Goal: Task Accomplishment & Management: Complete application form

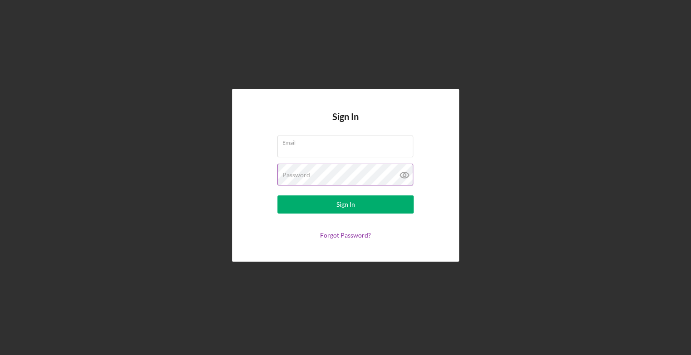
type input "[EMAIL_ADDRESS][DOMAIN_NAME]"
click at [407, 177] on icon at bounding box center [404, 175] width 23 height 23
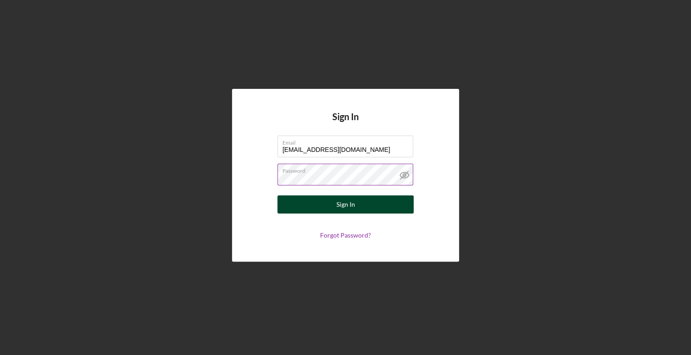
click at [366, 205] on button "Sign In" at bounding box center [345, 205] width 136 height 18
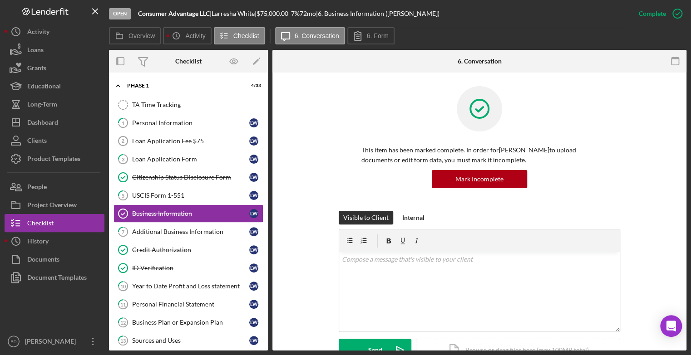
scroll to position [0, 0]
click at [143, 35] on label "Overview" at bounding box center [141, 35] width 26 height 7
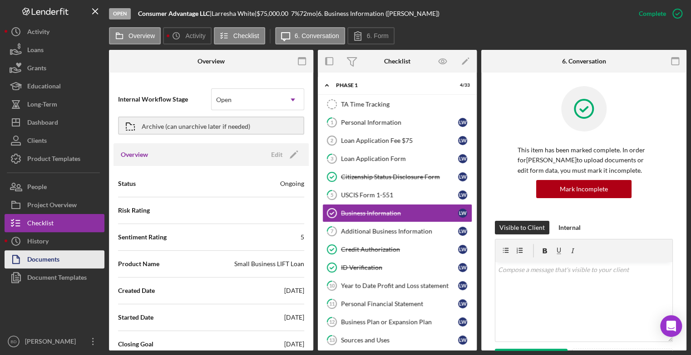
click at [50, 256] on div "Documents" at bounding box center [43, 261] width 32 height 20
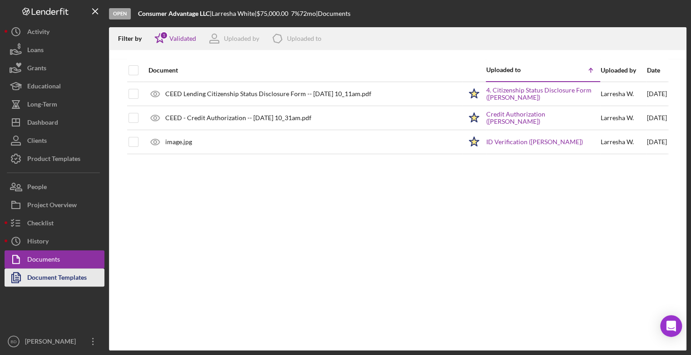
click at [53, 277] on div "Document Templates" at bounding box center [56, 279] width 59 height 20
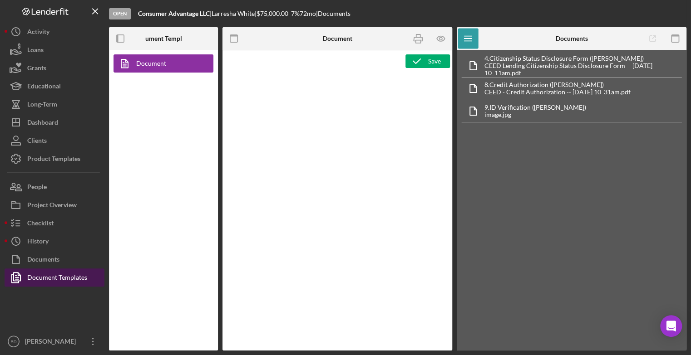
type textarea "<div> <p style="padding-left: 280px">&nbsp;</p> <p>&nbsp;</p> <p style="text-al…"
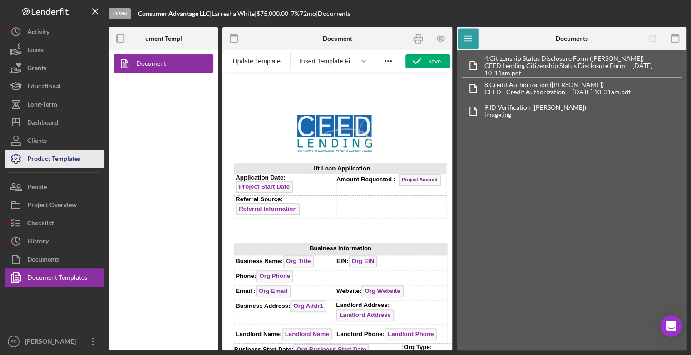
click at [61, 152] on div "Product Templates" at bounding box center [53, 160] width 53 height 20
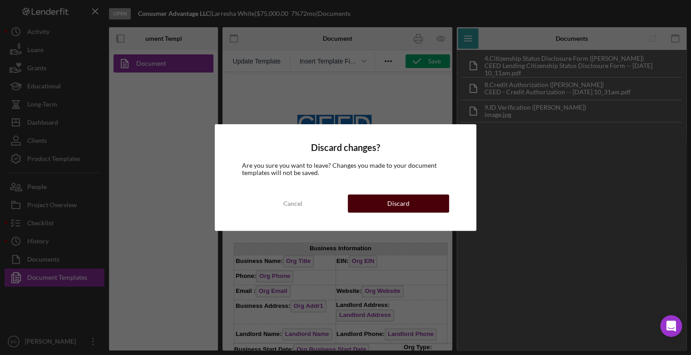
click at [415, 202] on button "Discard" at bounding box center [398, 204] width 101 height 18
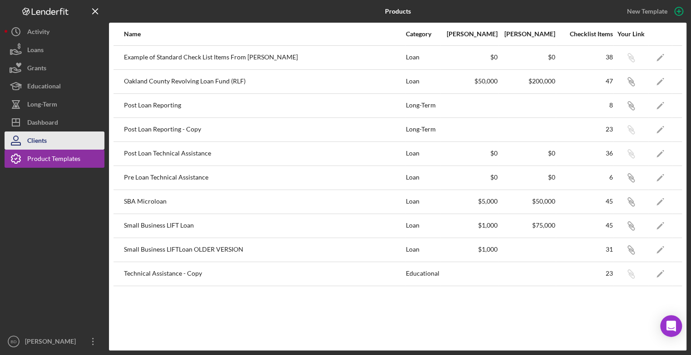
click at [36, 138] on div "Clients" at bounding box center [37, 142] width 20 height 20
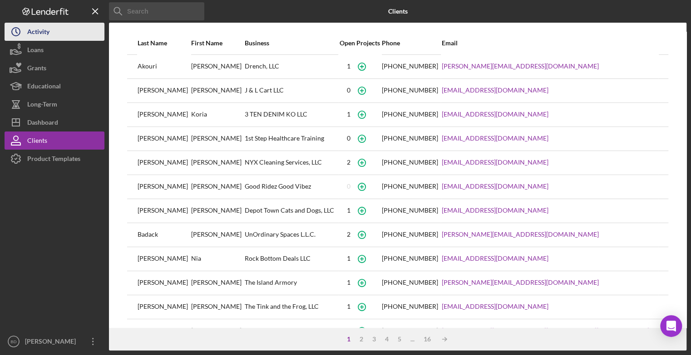
click at [49, 29] on div "Activity" at bounding box center [38, 33] width 22 height 20
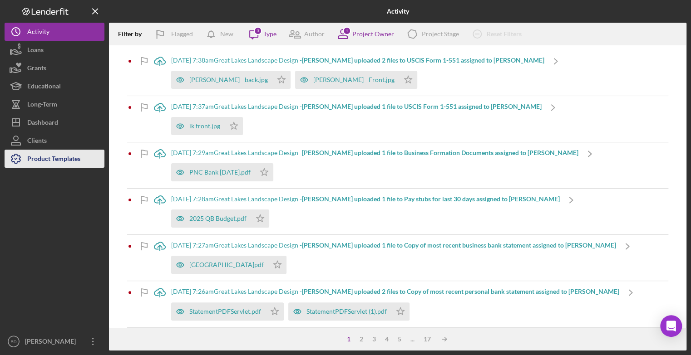
click at [31, 158] on div "Product Templates" at bounding box center [53, 160] width 53 height 20
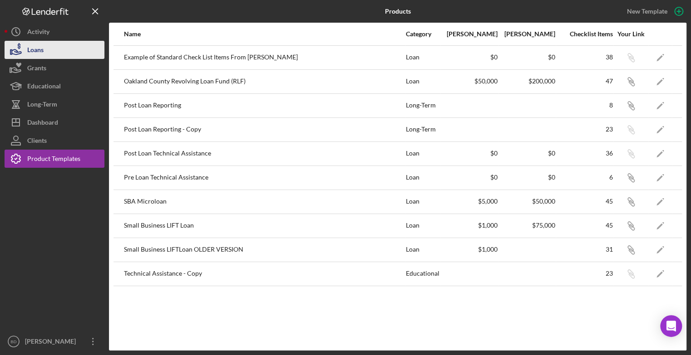
click at [39, 48] on div "Loans" at bounding box center [35, 51] width 16 height 20
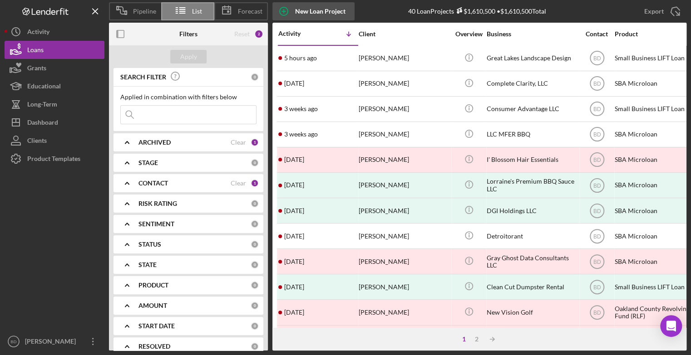
click at [320, 12] on div "New Loan Project" at bounding box center [320, 11] width 50 height 18
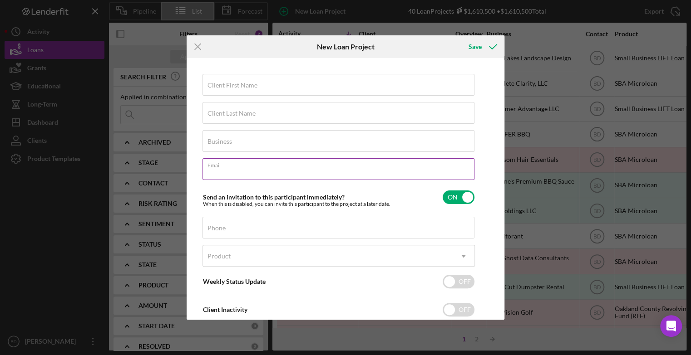
click at [275, 165] on div "Email Required" at bounding box center [338, 169] width 272 height 23
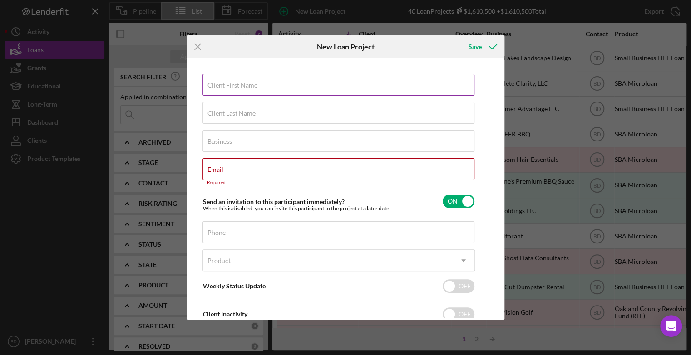
click at [244, 84] on label "Client First Name" at bounding box center [232, 85] width 50 height 7
click at [244, 84] on input "Client First Name" at bounding box center [338, 85] width 272 height 22
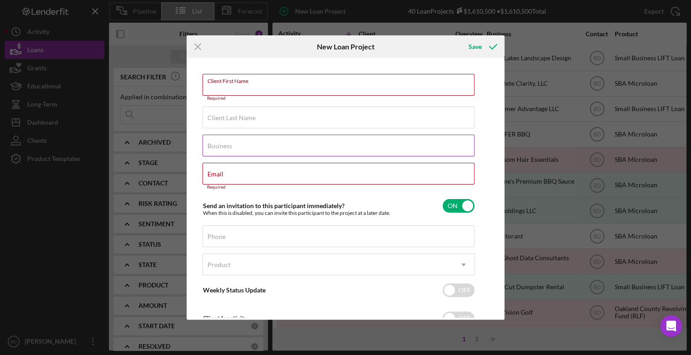
click at [219, 146] on label "Business" at bounding box center [219, 146] width 25 height 7
click at [219, 146] on input "Business" at bounding box center [338, 146] width 272 height 22
type input "V"
type input "Bellviso Global Inc"
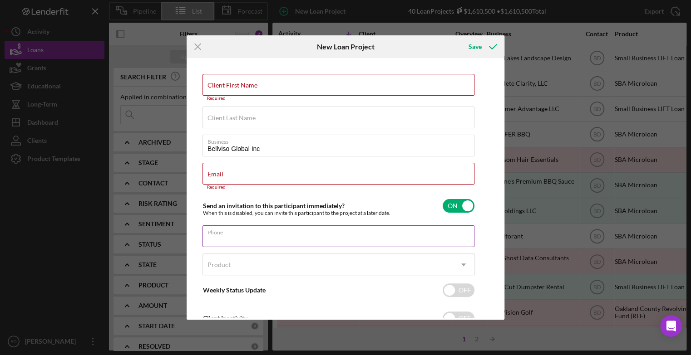
click at [229, 239] on input "Phone" at bounding box center [338, 237] width 272 height 22
type input "(3##) ###-####"
type input "[PHONE_NUMBER]"
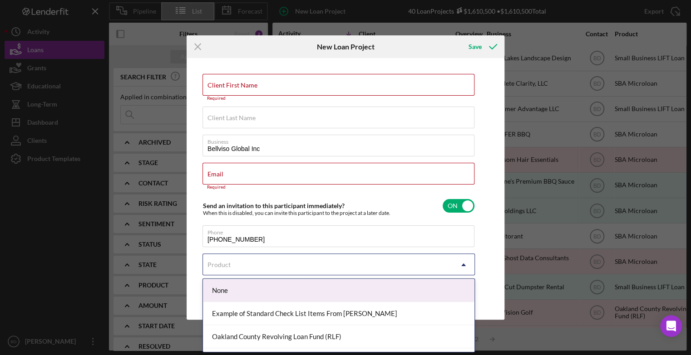
click at [468, 265] on icon "Icon/Dropdown Arrow" at bounding box center [464, 265] width 22 height 22
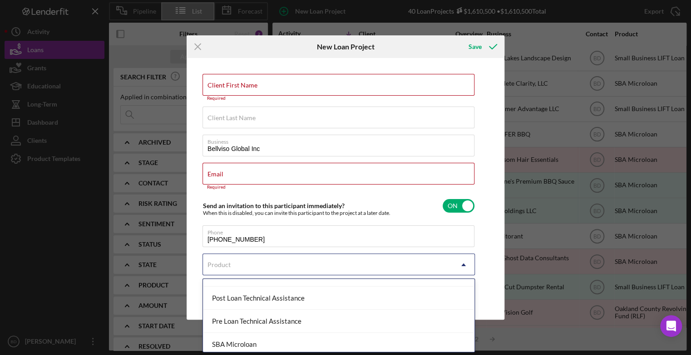
scroll to position [75, 0]
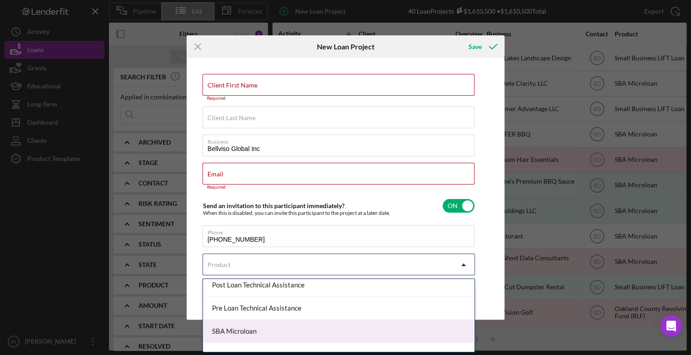
click at [427, 322] on div "SBA Microloan" at bounding box center [338, 331] width 271 height 23
checkbox input "true"
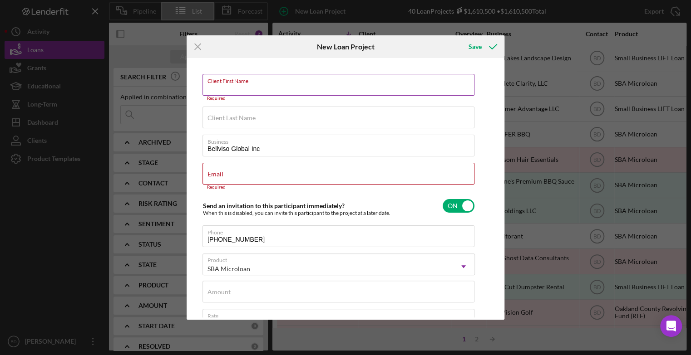
click at [262, 81] on div "Client First Name Required" at bounding box center [338, 87] width 272 height 27
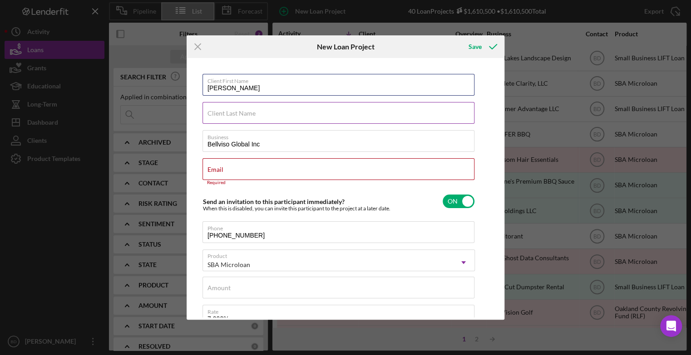
type input "[PERSON_NAME]"
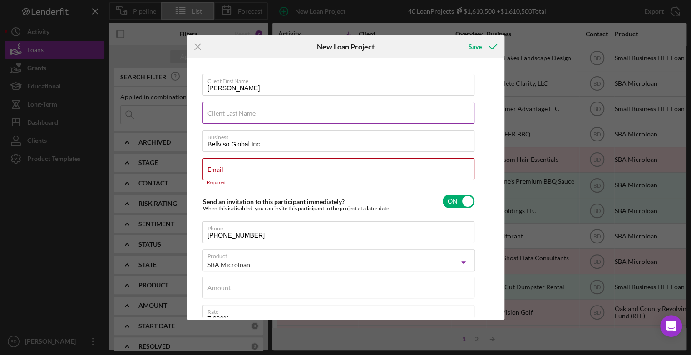
click at [228, 113] on label "Client Last Name" at bounding box center [231, 113] width 48 height 7
click at [228, 113] on input "Client Last Name" at bounding box center [338, 113] width 272 height 22
type input "[PERSON_NAME]"
click at [226, 169] on input "Email" at bounding box center [338, 169] width 272 height 22
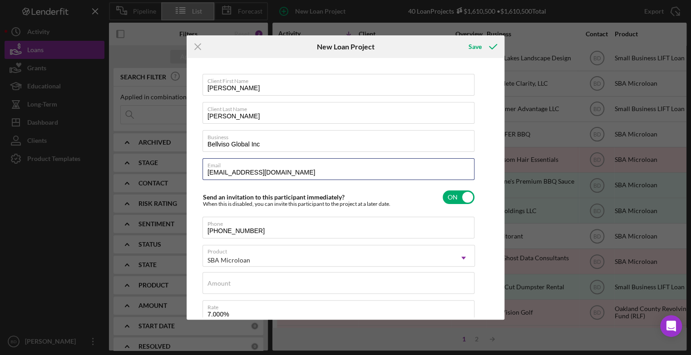
type input "[EMAIL_ADDRESS][DOMAIN_NAME]"
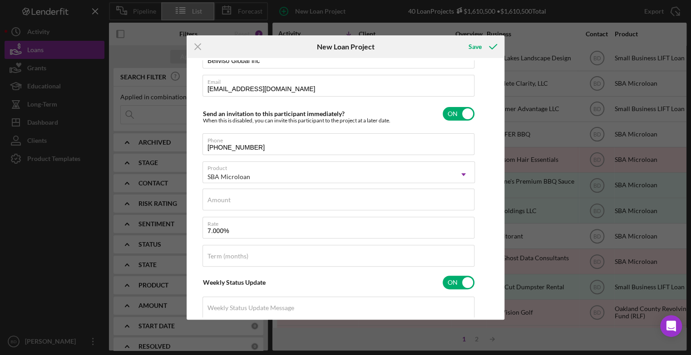
scroll to position [87, 0]
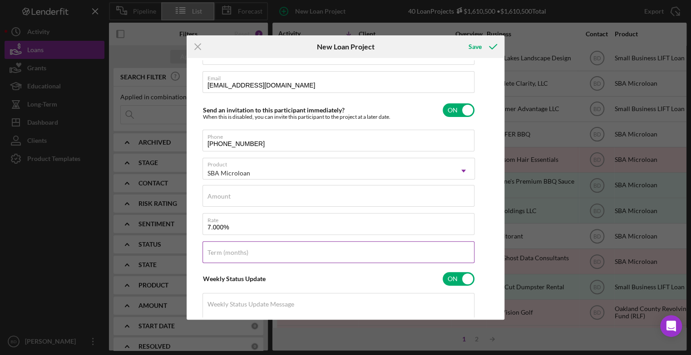
click at [215, 254] on label "Term (months)" at bounding box center [227, 252] width 41 height 7
click at [215, 254] on input "Term (months)" at bounding box center [338, 252] width 272 height 22
type input "60"
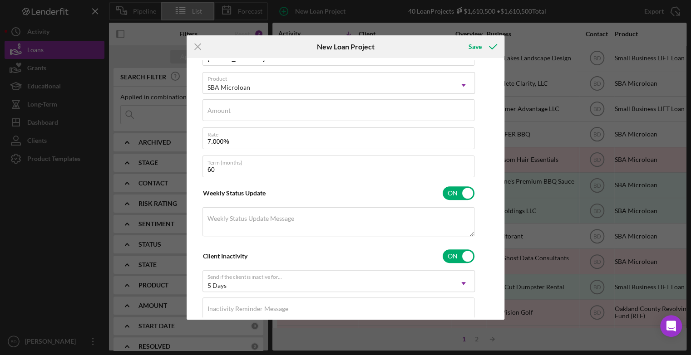
scroll to position [172, 0]
click at [457, 255] on input "checkbox" at bounding box center [459, 257] width 32 height 14
checkbox input "false"
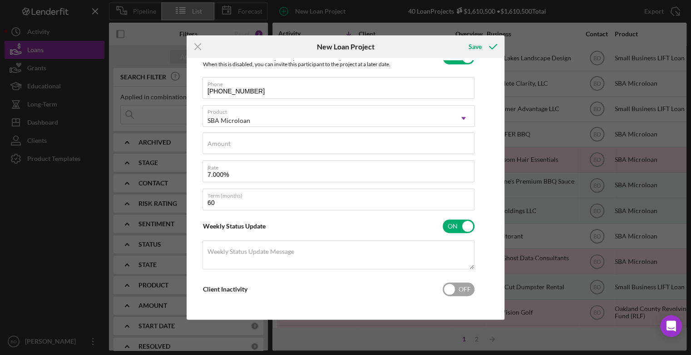
scroll to position [139, 0]
click at [460, 228] on input "checkbox" at bounding box center [459, 228] width 32 height 14
checkbox input "false"
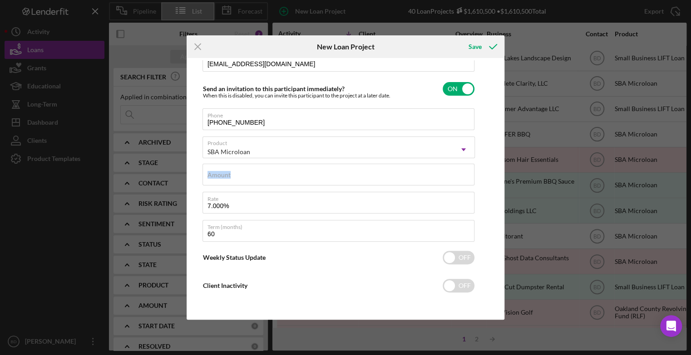
drag, startPoint x: 503, startPoint y: 177, endPoint x: 501, endPoint y: 162, distance: 15.6
click at [501, 162] on div "Client First Name [PERSON_NAME] Client Last Name [PERSON_NAME] Business Bellvis…" at bounding box center [346, 188] width 318 height 261
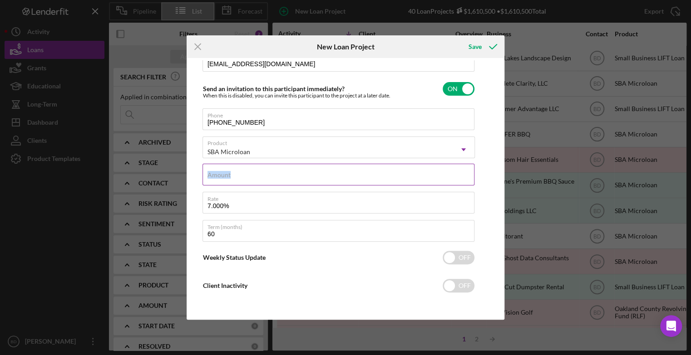
click at [234, 172] on input "Amount" at bounding box center [338, 175] width 272 height 22
type input "$40,000"
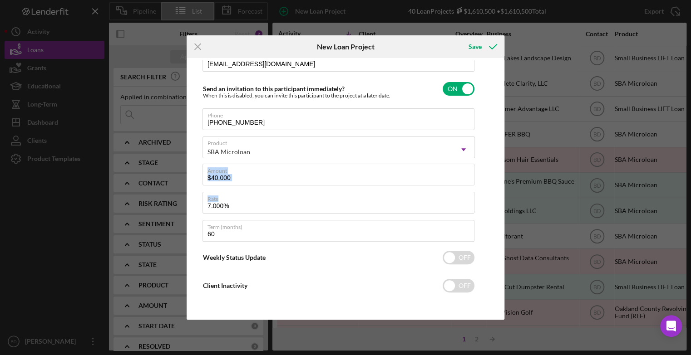
drag, startPoint x: 505, startPoint y: 196, endPoint x: 503, endPoint y: 159, distance: 36.8
click at [503, 159] on div "Icon/Menu Close New Loan Project Save Client First Name [PERSON_NAME] Client La…" at bounding box center [345, 177] width 691 height 355
click at [495, 153] on div "Client First Name [PERSON_NAME] Client Last Name [PERSON_NAME] Business Bellvis…" at bounding box center [345, 188] width 313 height 257
drag, startPoint x: 499, startPoint y: 151, endPoint x: 501, endPoint y: 130, distance: 21.0
click at [501, 130] on div "Client First Name [PERSON_NAME] Client Last Name [PERSON_NAME] Business Bellvis…" at bounding box center [345, 188] width 313 height 257
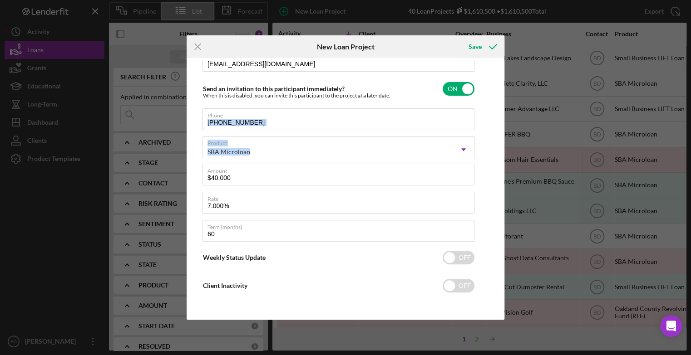
click at [491, 121] on div "Client First Name [PERSON_NAME] Client Last Name [PERSON_NAME] Business Bellvis…" at bounding box center [345, 188] width 313 height 257
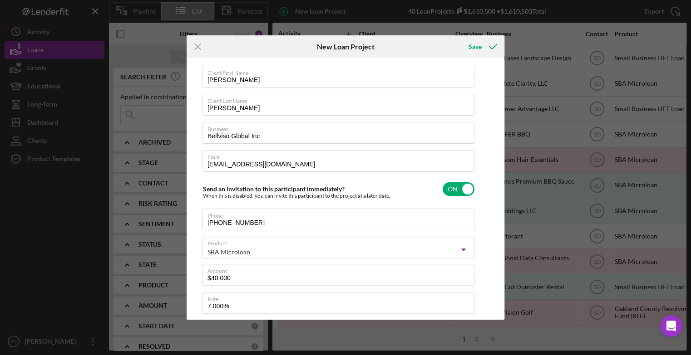
scroll to position [9, 0]
click at [474, 42] on div "Save" at bounding box center [474, 47] width 13 height 18
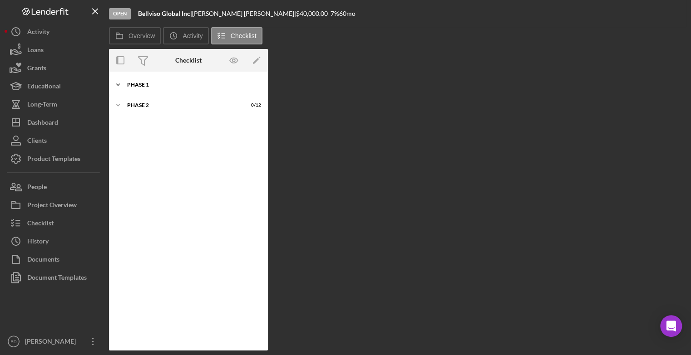
click at [143, 87] on div "Phase 1" at bounding box center [191, 84] width 129 height 5
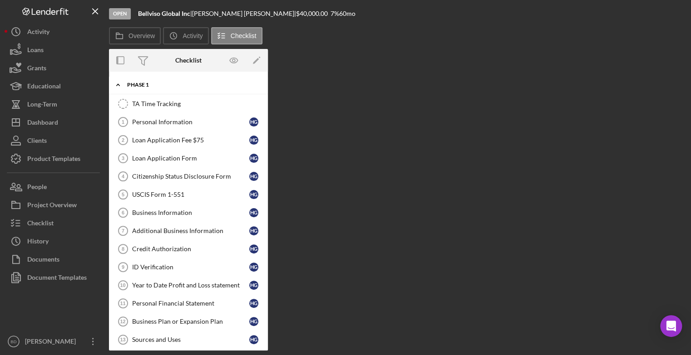
click at [118, 84] on icon "Icon/Expander" at bounding box center [118, 85] width 18 height 18
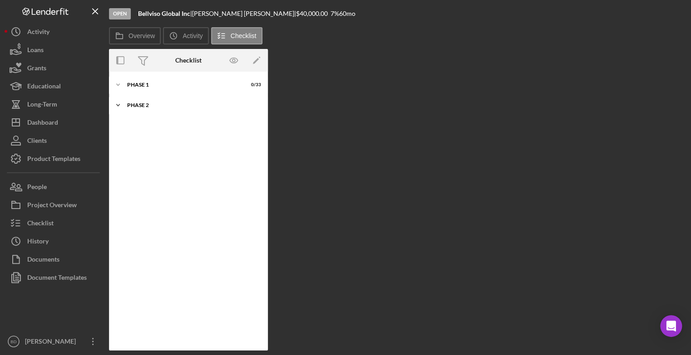
click at [121, 103] on icon "Icon/Expander" at bounding box center [118, 105] width 18 height 18
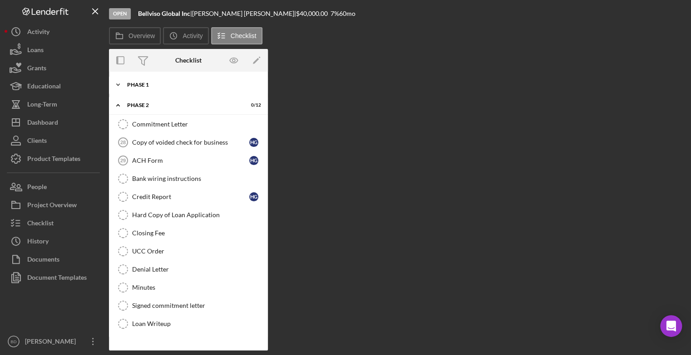
click at [147, 86] on div "Phase 1" at bounding box center [191, 84] width 129 height 5
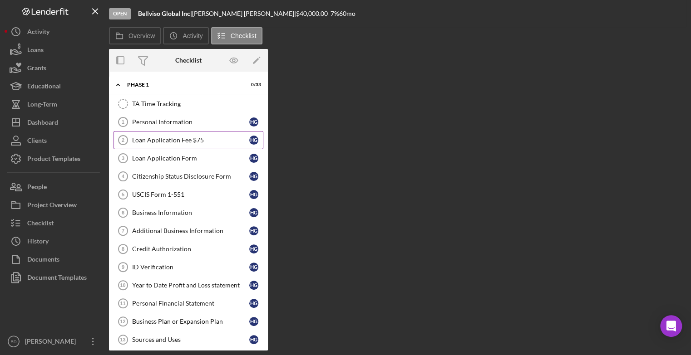
click at [199, 142] on div "Loan Application Fee $75" at bounding box center [190, 140] width 117 height 7
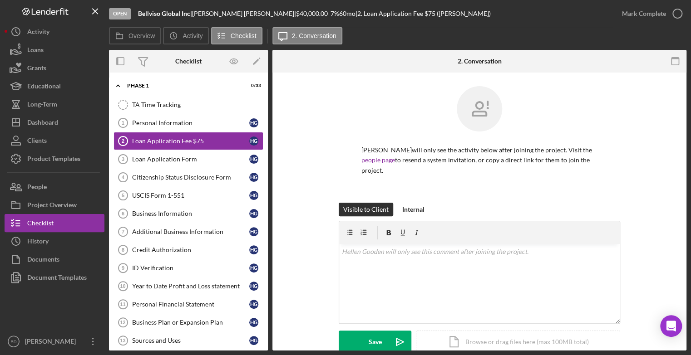
drag, startPoint x: 686, startPoint y: 108, endPoint x: 692, endPoint y: 143, distance: 35.4
click at [690, 143] on html "Open Bellviso Global Inc | [PERSON_NAME] | $40,000.00 7 % 60 mo | 2. Loan Appli…" at bounding box center [345, 177] width 691 height 355
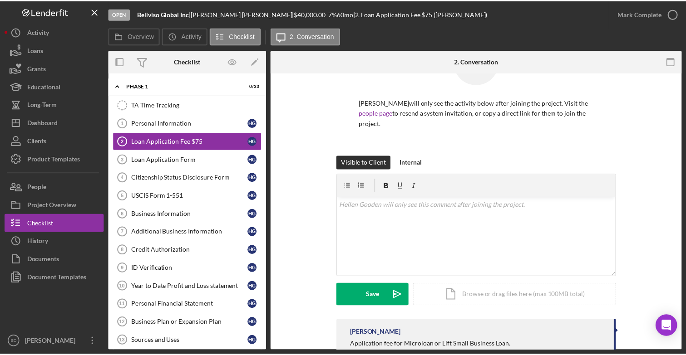
scroll to position [45, 0]
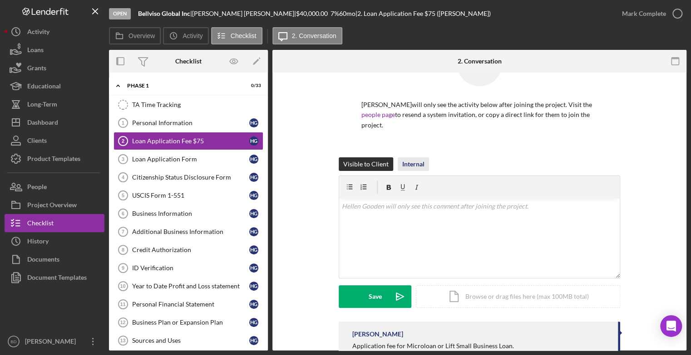
click at [412, 163] on div "Internal" at bounding box center [413, 165] width 22 height 14
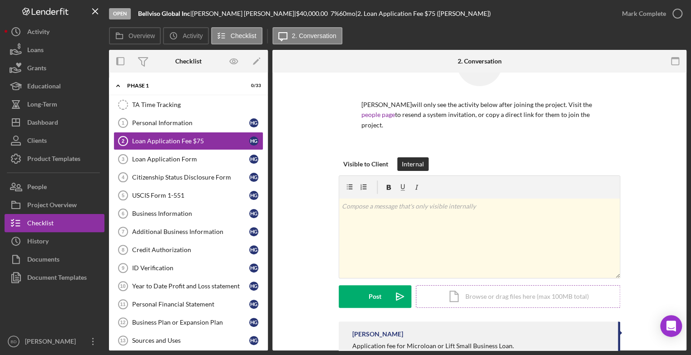
click at [448, 295] on div "Icon/Document Browse or drag files here (max 100MB total) Tap to choose files o…" at bounding box center [518, 297] width 204 height 23
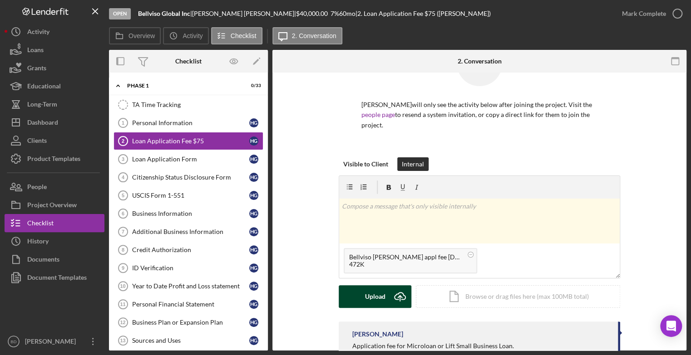
click at [398, 295] on icon "Icon/Upload" at bounding box center [400, 297] width 23 height 23
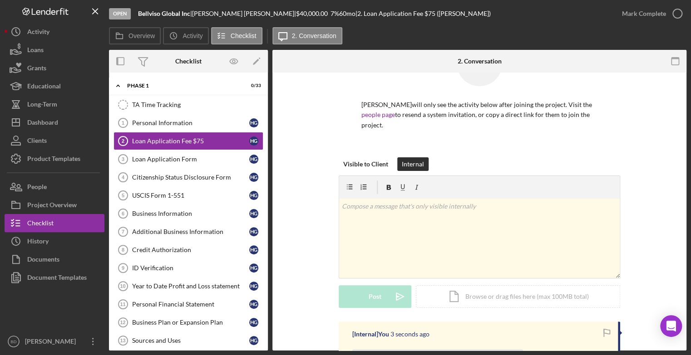
drag, startPoint x: 689, startPoint y: 150, endPoint x: 693, endPoint y: 192, distance: 41.5
click at [690, 192] on html "Open Bellviso Global Inc | [PERSON_NAME] | $40,000.00 7 % 60 mo | 2. Loan Appli…" at bounding box center [345, 177] width 691 height 355
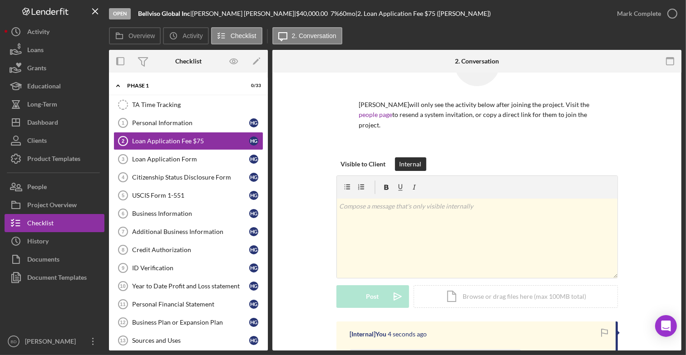
click at [659, 210] on div "Visible to Client Internal v Color teal Color pink Remove color Add row above A…" at bounding box center [477, 240] width 382 height 164
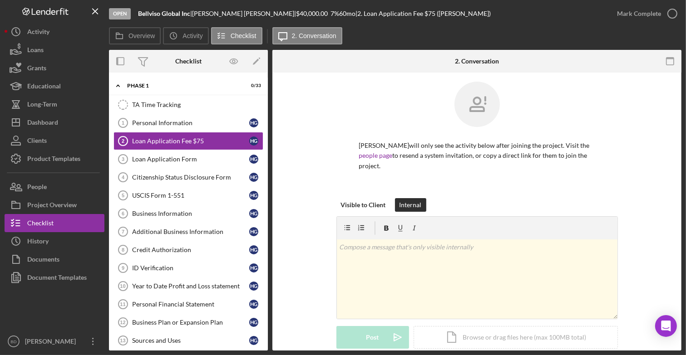
scroll to position [0, 0]
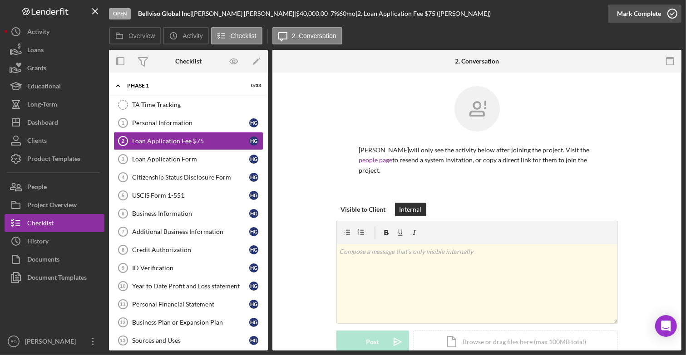
click at [673, 12] on icon "button" at bounding box center [672, 13] width 23 height 23
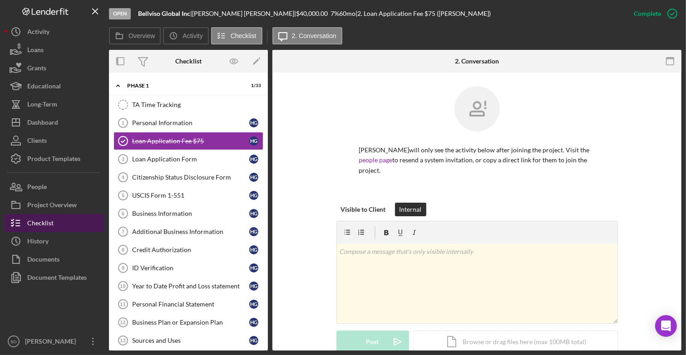
click at [80, 220] on button "Checklist" at bounding box center [55, 223] width 100 height 18
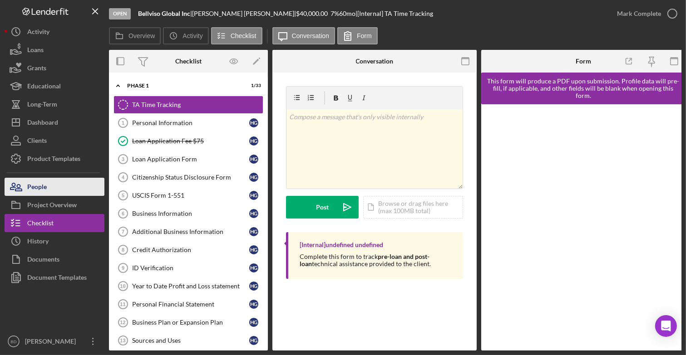
click at [61, 189] on button "People" at bounding box center [55, 187] width 100 height 18
